Goal: Task Accomplishment & Management: Manage account settings

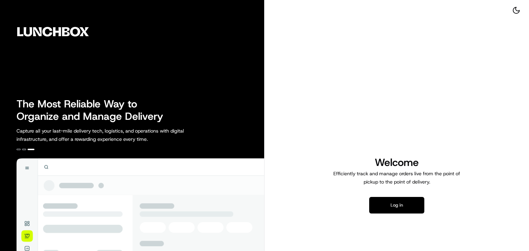
click at [415, 208] on button "Log in" at bounding box center [396, 205] width 55 height 17
